Goal: Entertainment & Leisure: Consume media (video, audio)

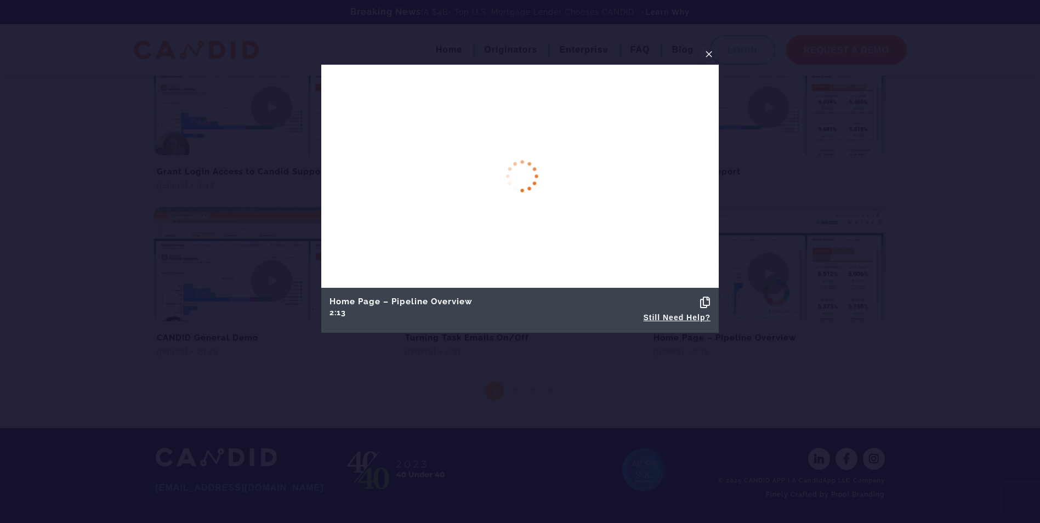
click at [706, 53] on span "×" at bounding box center [708, 53] width 9 height 17
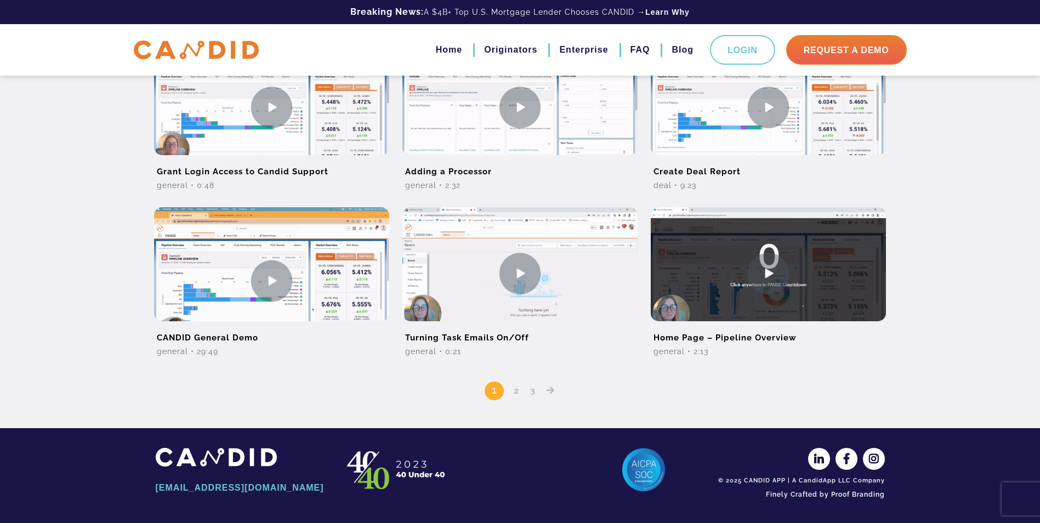
scroll to position [400, 0]
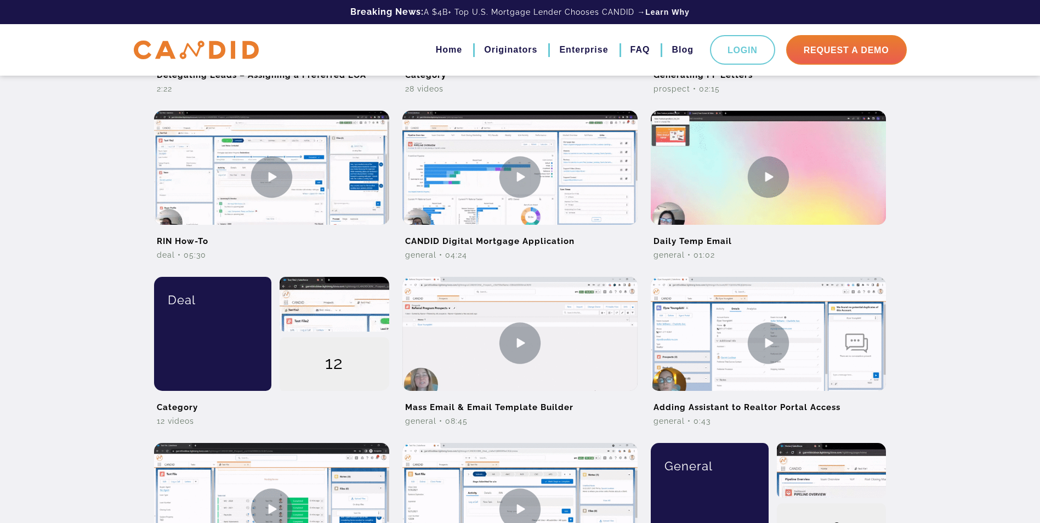
scroll to position [493, 0]
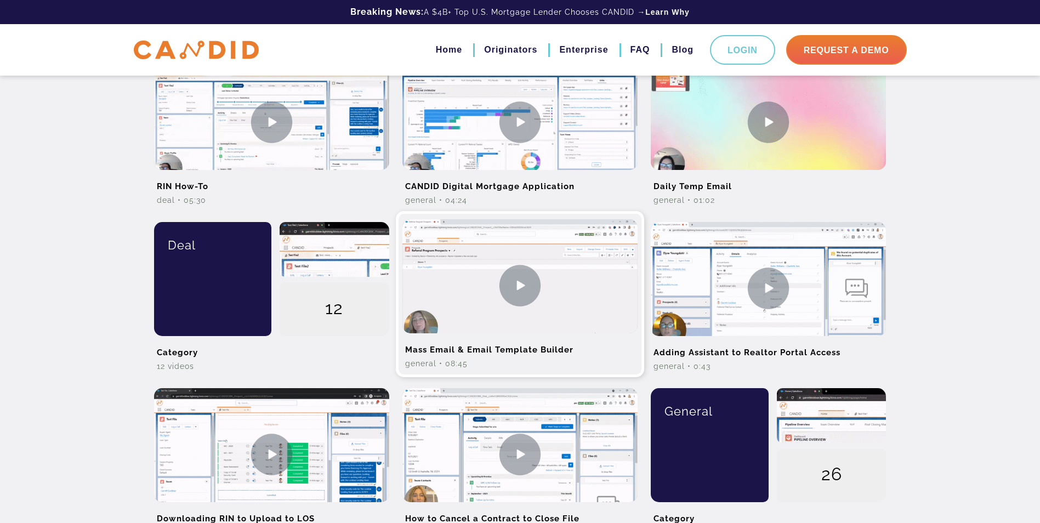
click at [510, 282] on img at bounding box center [519, 285] width 235 height 132
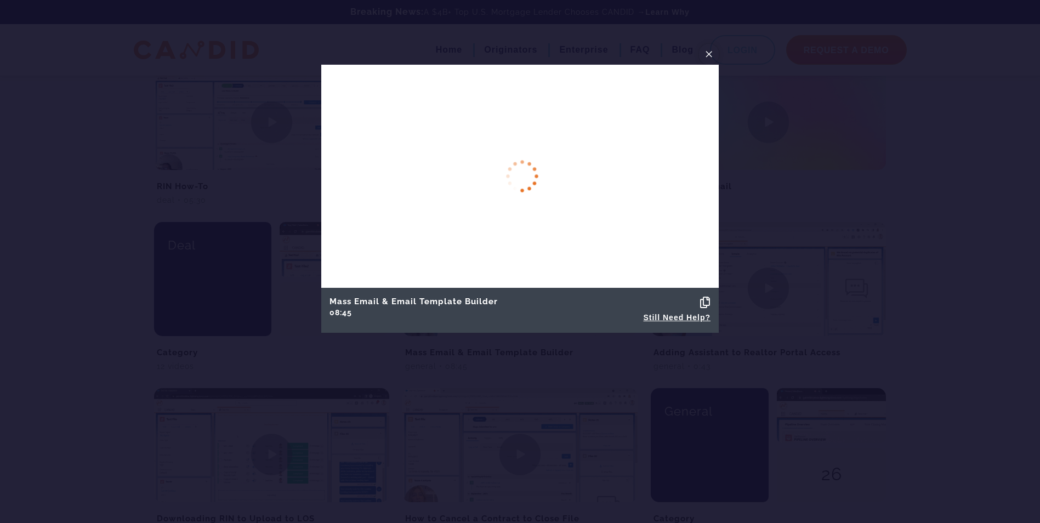
click at [701, 53] on button "×" at bounding box center [709, 54] width 20 height 21
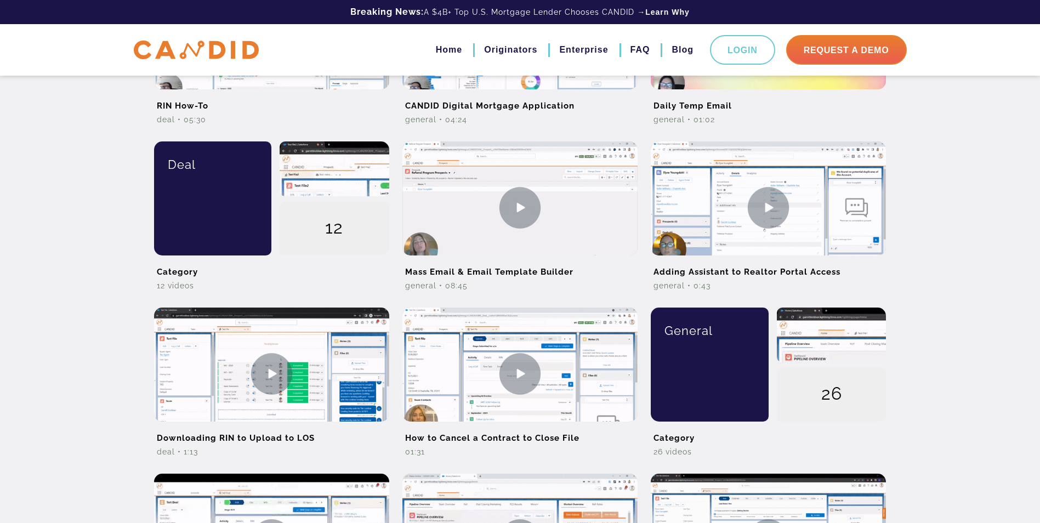
scroll to position [603, 0]
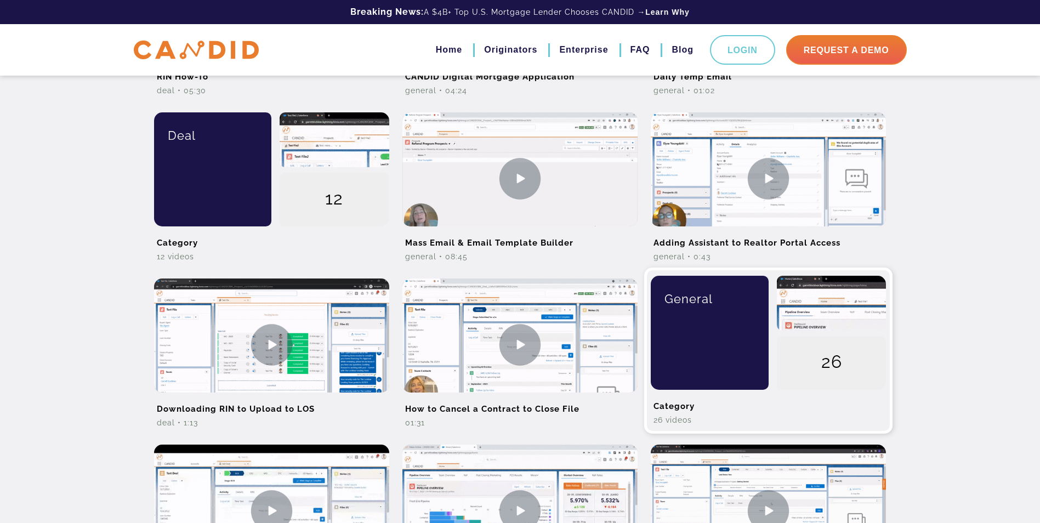
click at [699, 346] on div "General" at bounding box center [705, 333] width 126 height 114
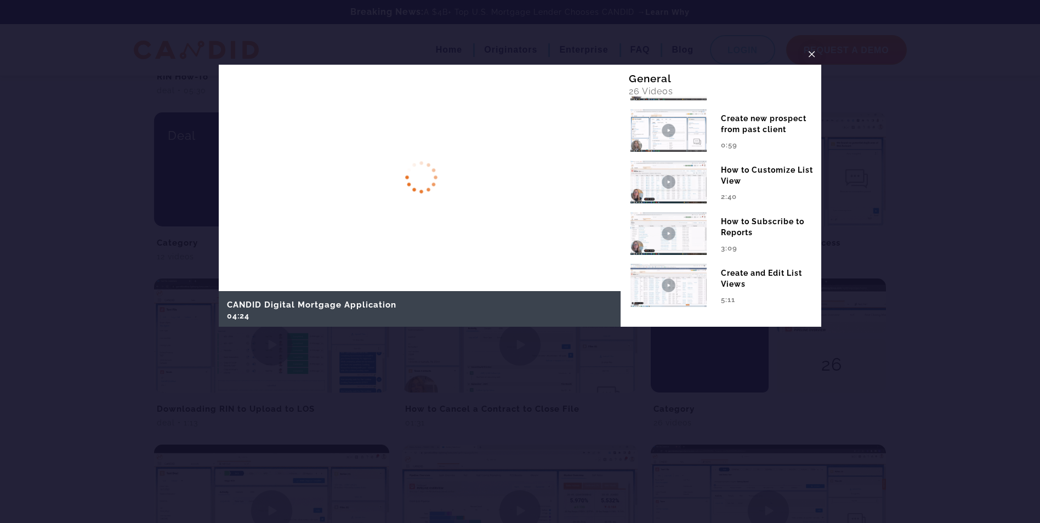
scroll to position [1150, 0]
click at [807, 57] on span "×" at bounding box center [811, 53] width 9 height 17
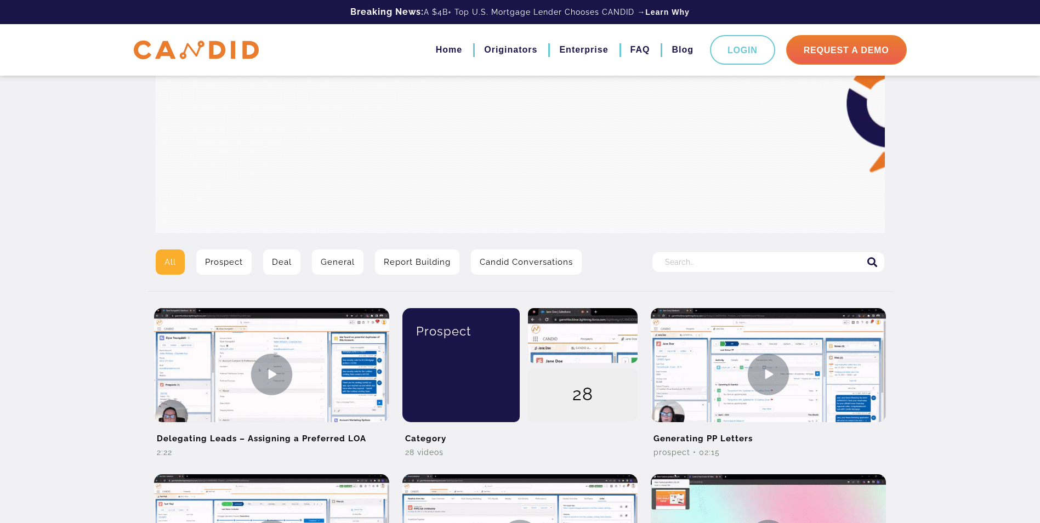
scroll to position [73, 0]
